Goal: Information Seeking & Learning: Learn about a topic

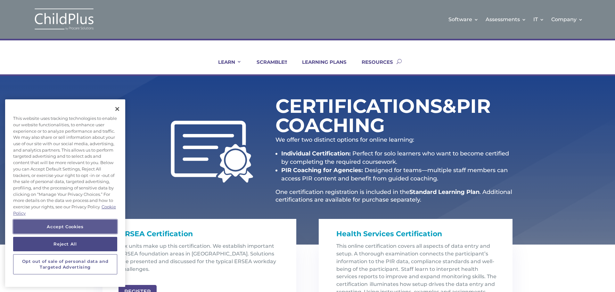
click at [66, 231] on button "Accept Cookies" at bounding box center [65, 227] width 104 height 14
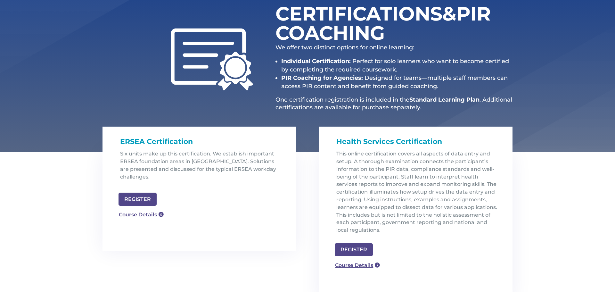
scroll to position [103, 0]
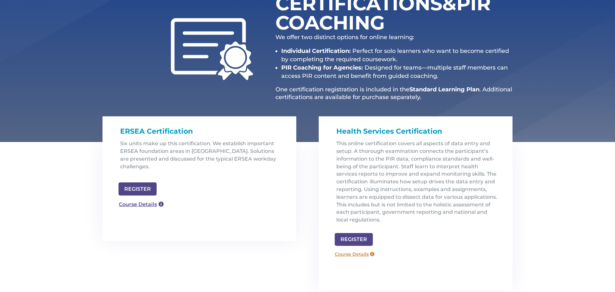
click at [365, 255] on link "Course Details" at bounding box center [355, 254] width 46 height 10
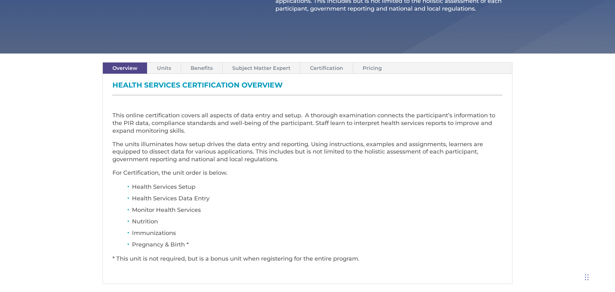
scroll to position [179, 0]
click at [167, 68] on link "Units" at bounding box center [163, 68] width 33 height 11
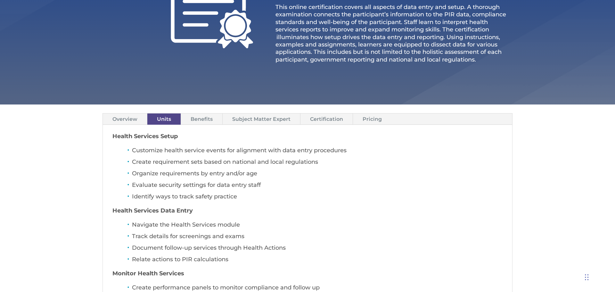
scroll to position [128, 0]
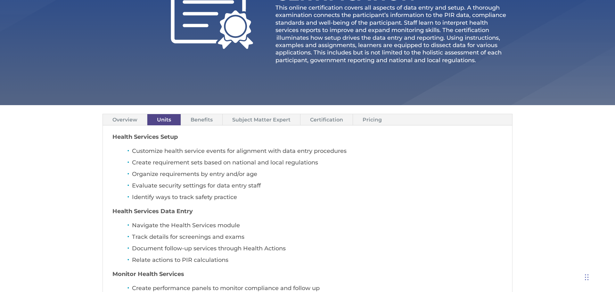
click at [200, 122] on link "Benefits" at bounding box center [201, 119] width 41 height 11
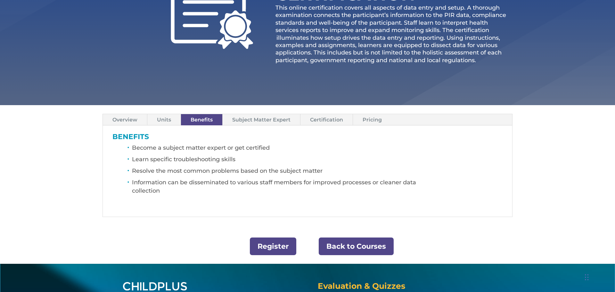
click at [267, 121] on link "Subject Matter Expert" at bounding box center [262, 119] width 78 height 11
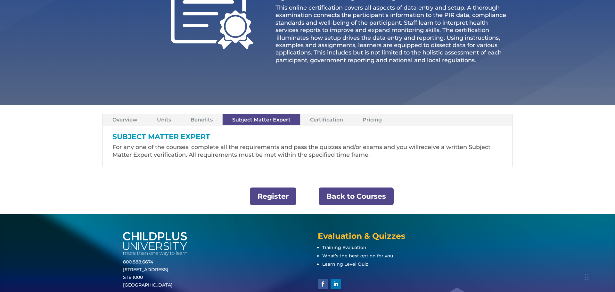
click at [332, 121] on link "Certification" at bounding box center [327, 119] width 52 height 11
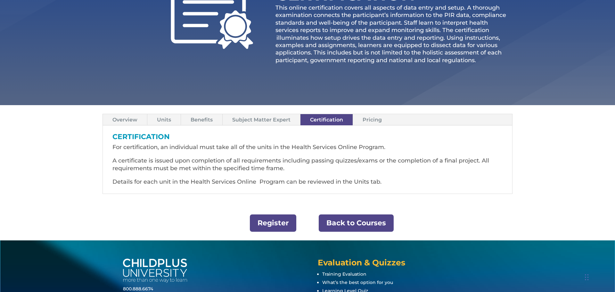
click at [375, 123] on link "Pricing" at bounding box center [372, 119] width 38 height 11
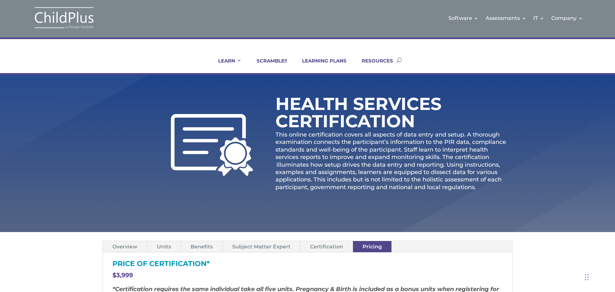
scroll to position [0, 0]
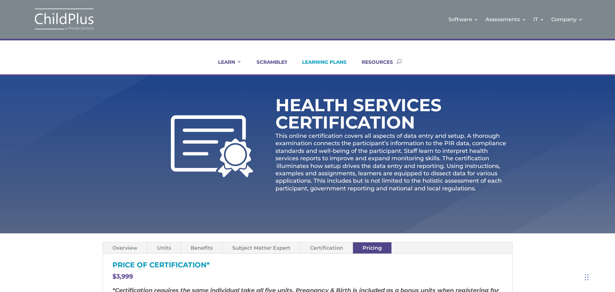
click at [319, 62] on link "LEARNING PLANS" at bounding box center [320, 66] width 53 height 15
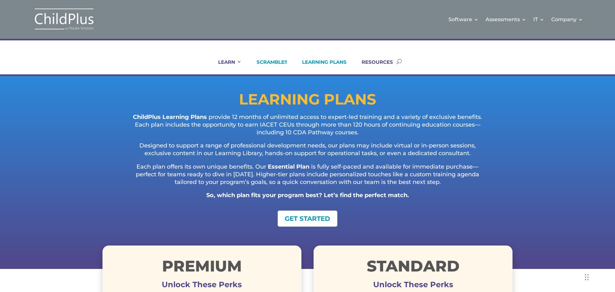
click at [267, 64] on link "SCRAMBLE!!" at bounding box center [268, 66] width 38 height 15
